Goal: Task Accomplishment & Management: Complete application form

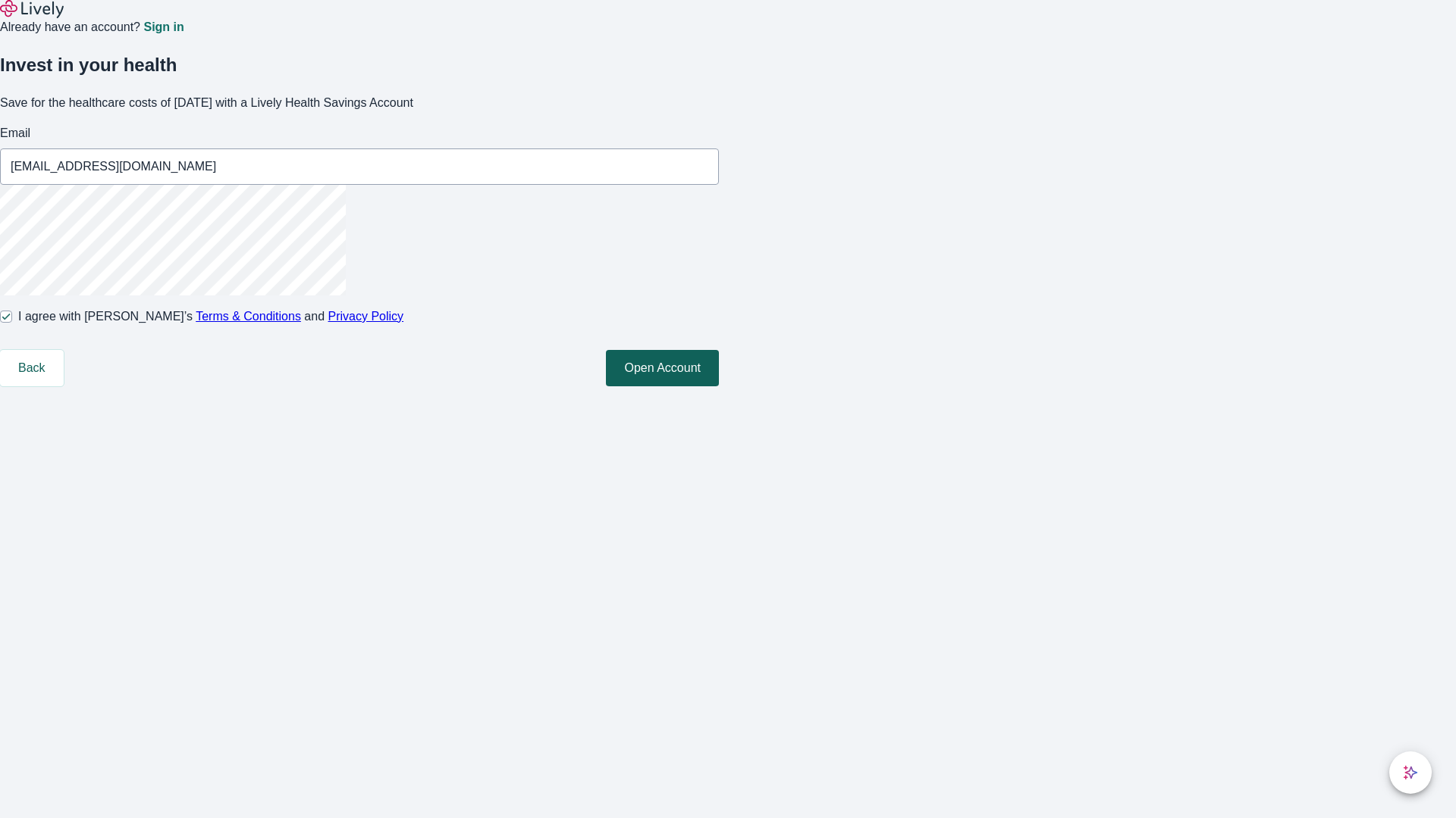
click at [719, 386] on button "Open Account" at bounding box center [662, 368] width 113 height 37
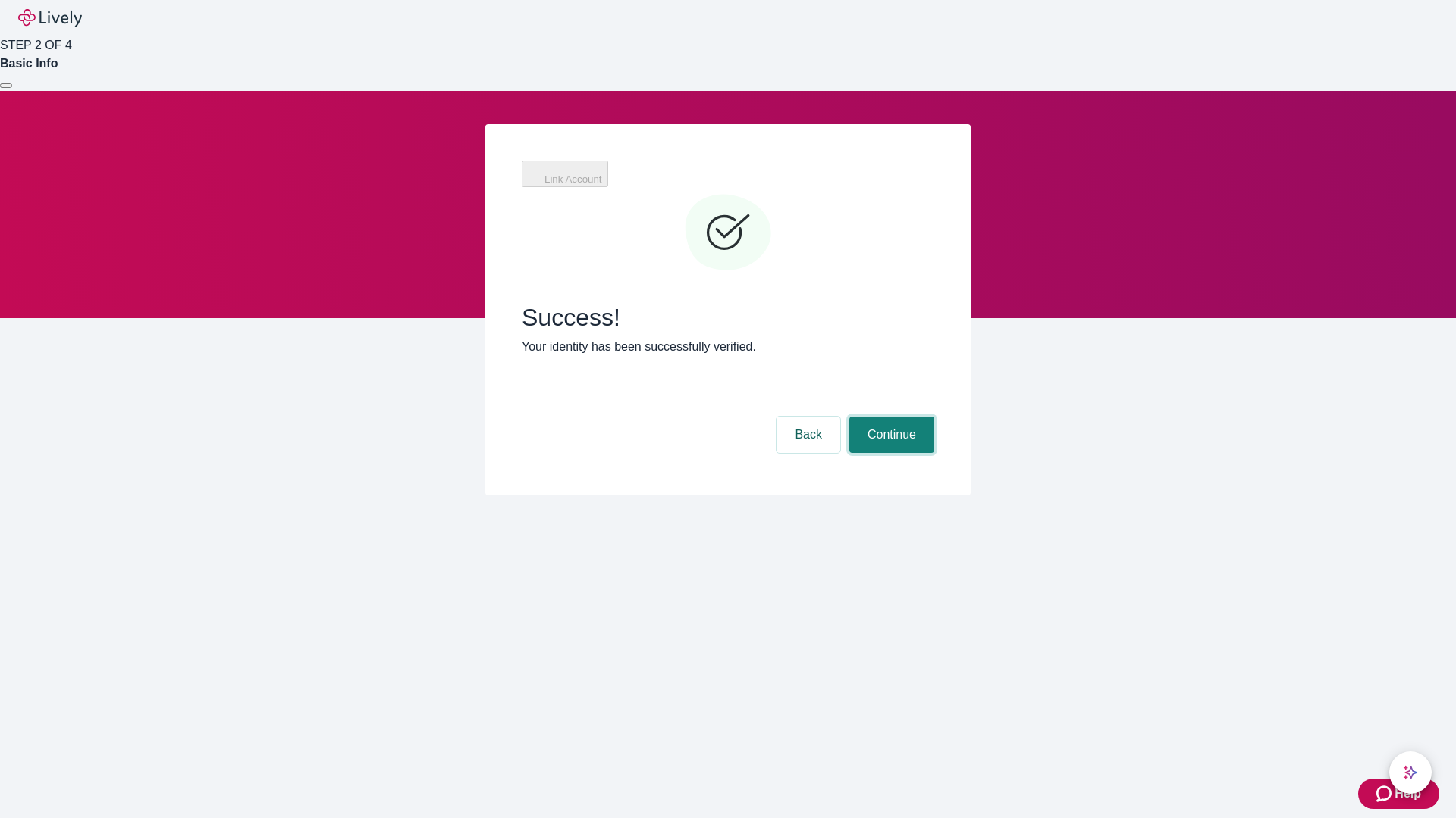
click at [890, 417] on button "Continue" at bounding box center [892, 435] width 85 height 37
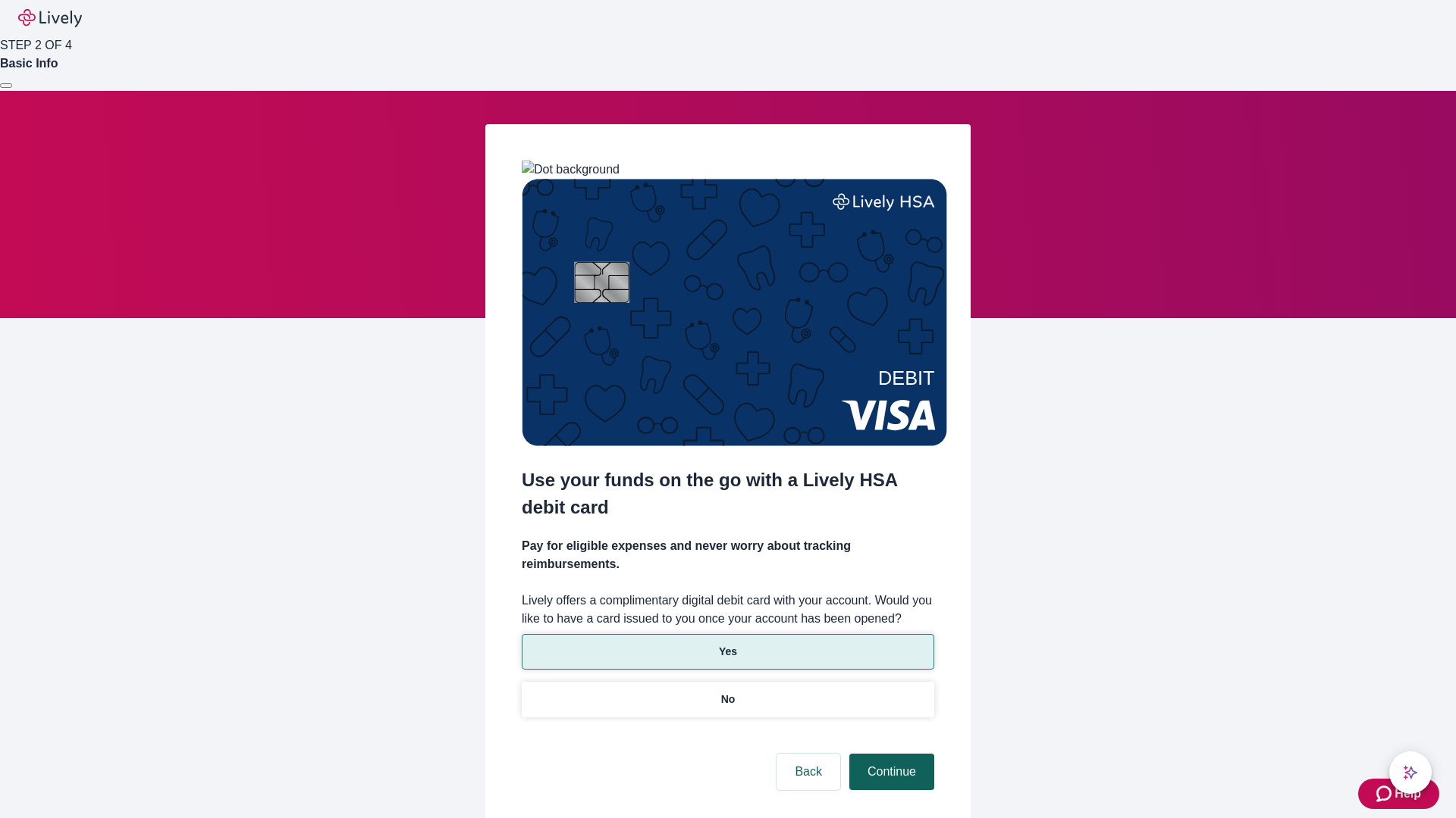
click at [727, 645] on p "Yes" at bounding box center [728, 652] width 18 height 16
click at [890, 754] on button "Continue" at bounding box center [892, 772] width 85 height 37
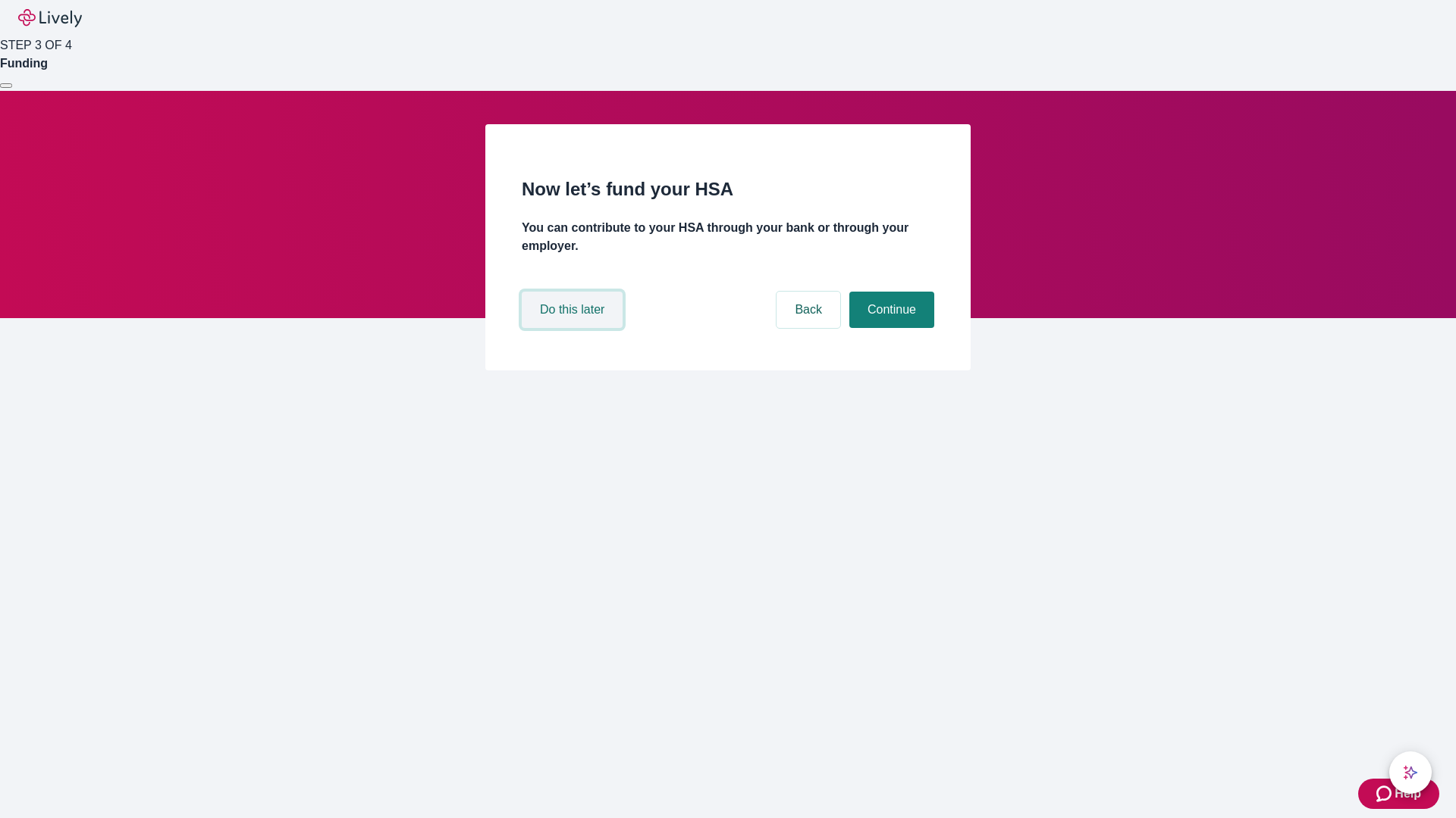
click at [574, 328] on button "Do this later" at bounding box center [572, 310] width 100 height 37
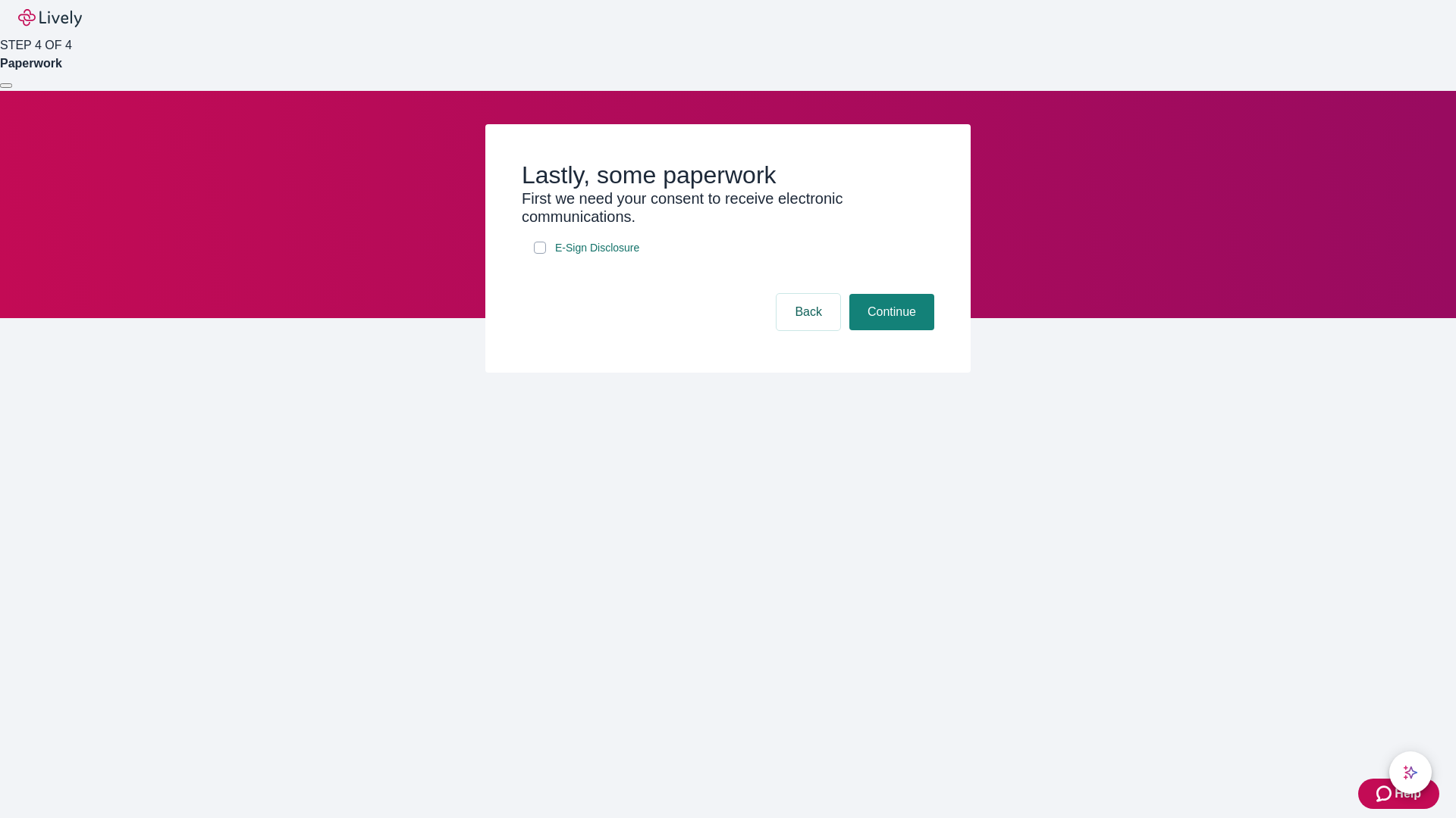
click at [540, 254] on input "E-Sign Disclosure" at bounding box center [539, 247] width 12 height 12
checkbox input "true"
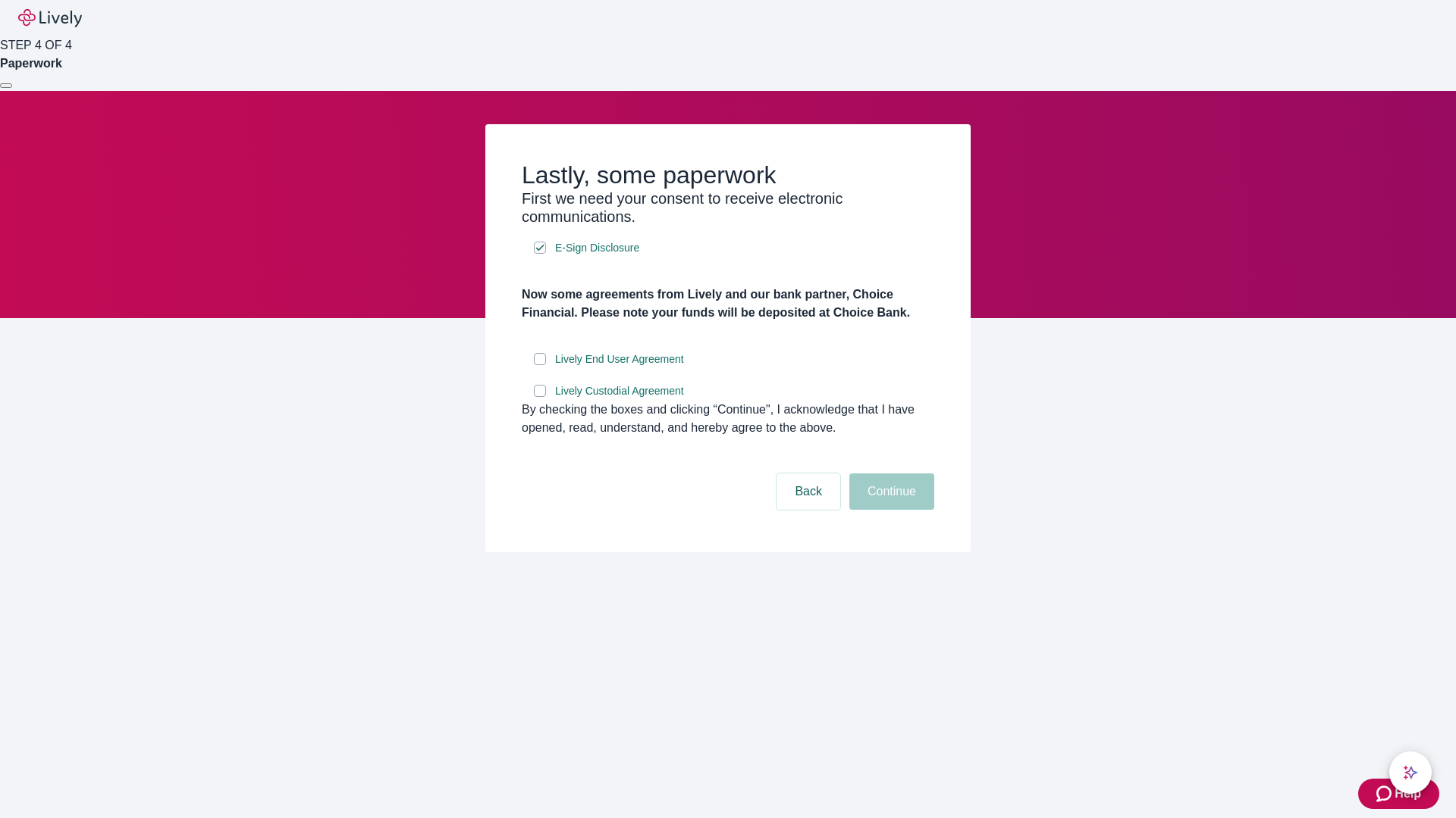
click at [540, 365] on input "Lively End User Agreement" at bounding box center [539, 359] width 12 height 12
checkbox input "true"
click at [540, 397] on input "Lively Custodial Agreement" at bounding box center [539, 391] width 12 height 12
checkbox input "true"
click at [890, 510] on button "Continue" at bounding box center [892, 492] width 85 height 37
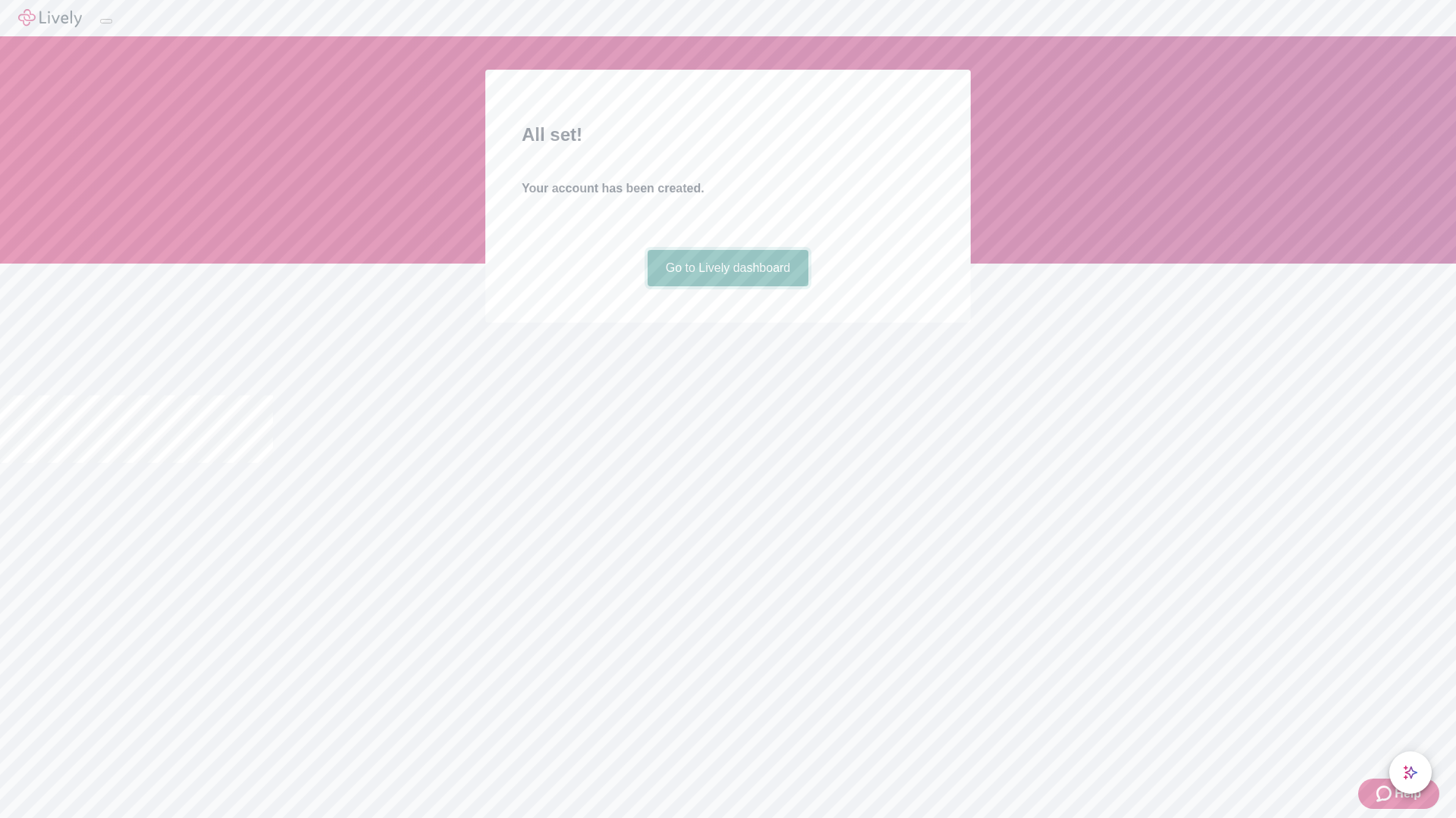
click at [727, 287] on link "Go to Lively dashboard" at bounding box center [728, 268] width 162 height 37
